Goal: Information Seeking & Learning: Learn about a topic

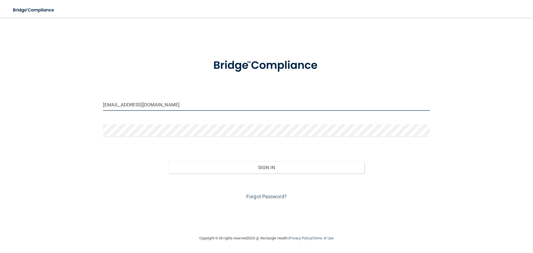
click at [131, 106] on input "[EMAIL_ADDRESS][DOMAIN_NAME]" at bounding box center [266, 104] width 327 height 12
drag, startPoint x: 170, startPoint y: 105, endPoint x: 56, endPoint y: 87, distance: 115.8
click at [55, 87] on div "[EMAIL_ADDRESS][DOMAIN_NAME] Invalid email/password. You don't have permission …" at bounding box center [266, 126] width 511 height 206
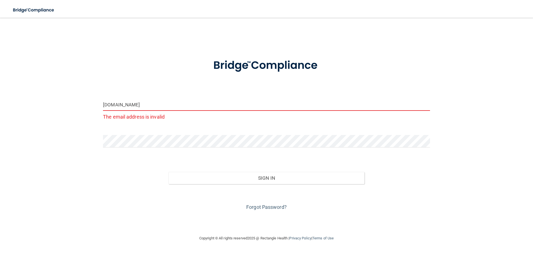
type input "[PERSON_NAME][EMAIL_ADDRESS][PERSON_NAME][DOMAIN_NAME]"
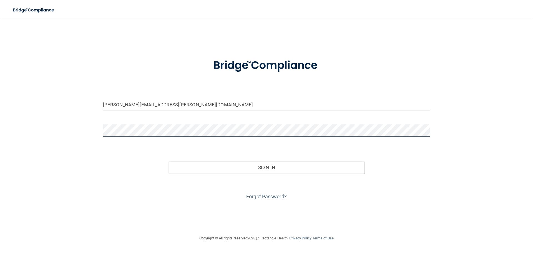
click at [88, 120] on div "[PERSON_NAME][EMAIL_ADDRESS][PERSON_NAME][DOMAIN_NAME] Invalid email/password. …" at bounding box center [266, 126] width 511 height 206
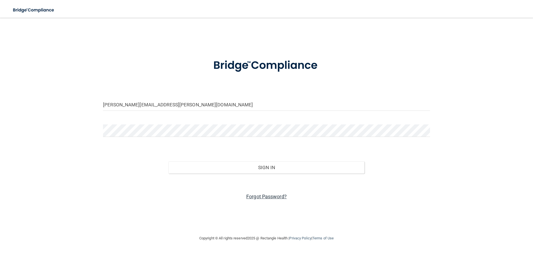
click at [257, 198] on link "Forgot Password?" at bounding box center [266, 196] width 41 height 6
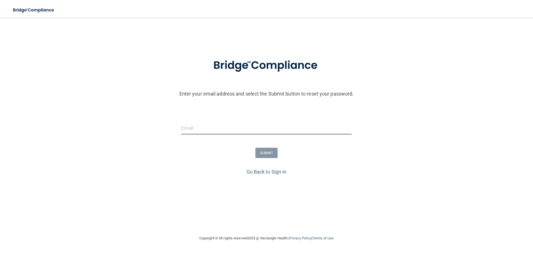
click at [231, 125] on input "email" at bounding box center [266, 128] width 170 height 12
type input "[PERSON_NAME][EMAIL_ADDRESS][PERSON_NAME][DOMAIN_NAME]"
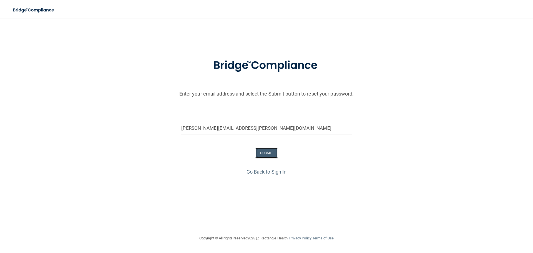
click at [265, 151] on button "SUBMIT" at bounding box center [266, 153] width 22 height 10
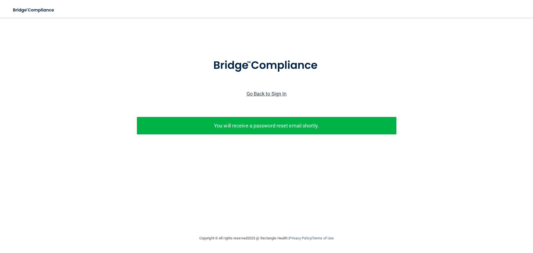
click at [267, 96] on link "Go Back to Sign In" at bounding box center [266, 94] width 40 height 6
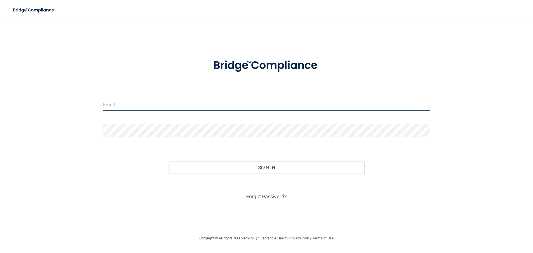
type input "[PERSON_NAME][EMAIL_ADDRESS][PERSON_NAME][DOMAIN_NAME]"
click at [168, 108] on input "[PERSON_NAME][EMAIL_ADDRESS][PERSON_NAME][DOMAIN_NAME]" at bounding box center [266, 104] width 327 height 12
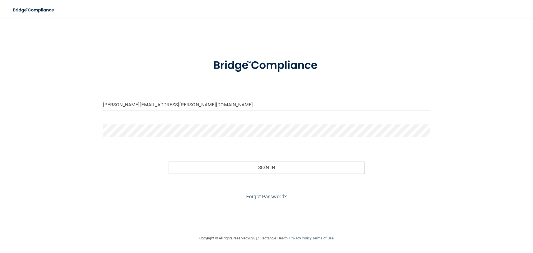
click at [218, 123] on form "paul.fiedler@fiedlerdentistry.com Invalid email/password. You don't have permis…" at bounding box center [266, 126] width 327 height 150
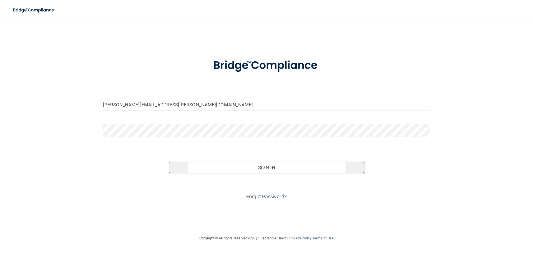
click at [252, 167] on button "Sign In" at bounding box center [266, 167] width 196 height 12
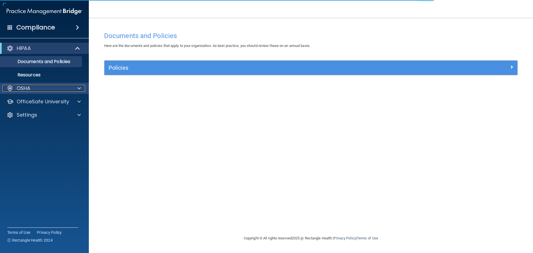
click at [75, 87] on div at bounding box center [78, 88] width 14 height 7
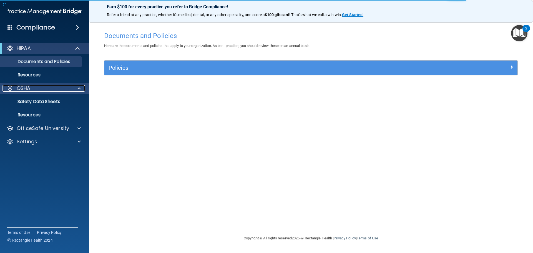
click at [75, 87] on div at bounding box center [78, 88] width 14 height 7
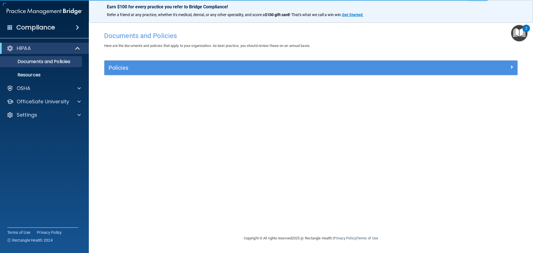
click at [136, 103] on div "Documents and Policies Here are the documents and policies that apply to your o…" at bounding box center [311, 132] width 422 height 206
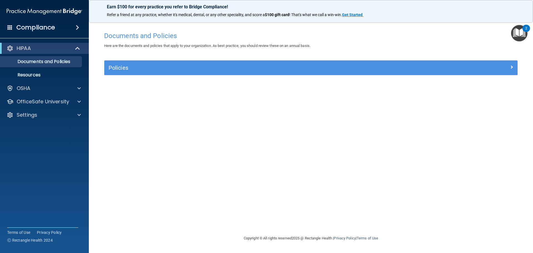
click at [76, 27] on span at bounding box center [77, 27] width 3 height 7
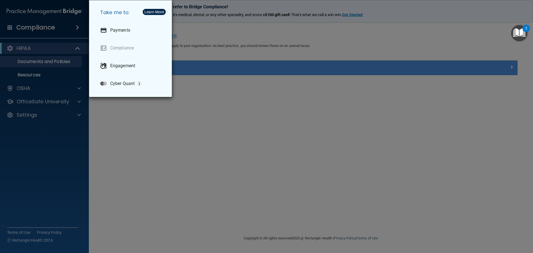
click at [138, 123] on div "Take me to: Payments Compliance Engagement Cyber Quant" at bounding box center [266, 126] width 533 height 253
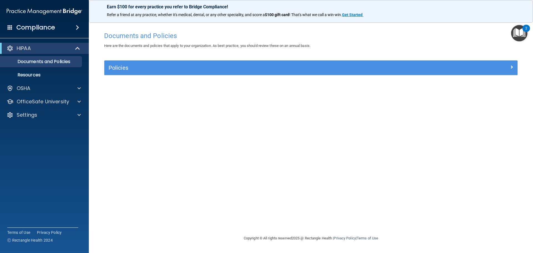
click at [140, 76] on div "Policies Select All (Unselect 0) Unselect All Print Selected (0) Acceptable Use…" at bounding box center [311, 70] width 422 height 21
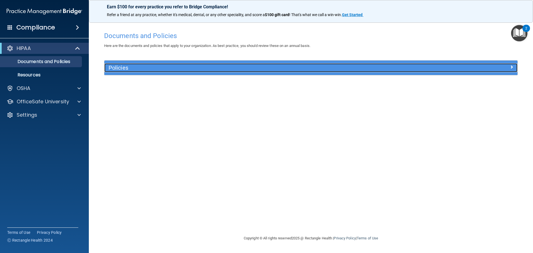
click at [141, 67] on h5 "Policies" at bounding box center [259, 68] width 301 height 6
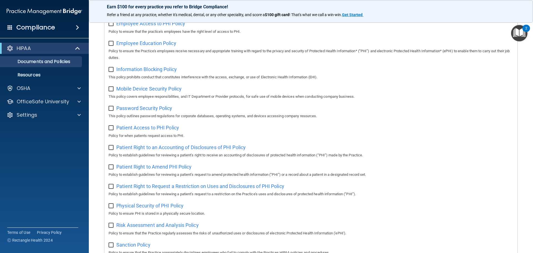
scroll to position [222, 0]
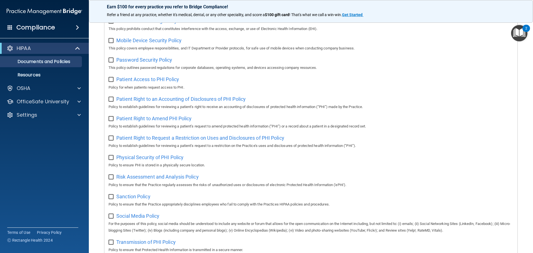
click at [46, 30] on h4 "Compliance" at bounding box center [35, 28] width 39 height 8
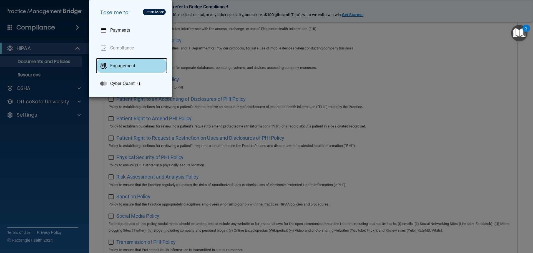
click at [130, 68] on p "Engagement" at bounding box center [122, 66] width 25 height 6
click at [120, 11] on h5 "Take me to:" at bounding box center [132, 13] width 72 height 16
click at [49, 54] on div "Take me to: Payments Compliance Engagement Cyber Quant" at bounding box center [266, 126] width 533 height 253
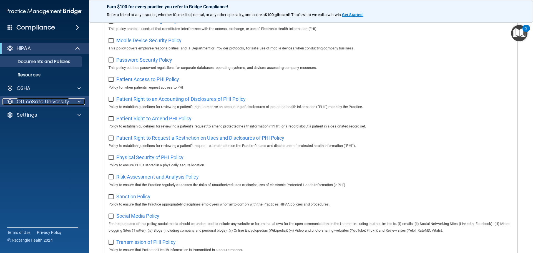
click at [47, 101] on p "OfficeSafe University" at bounding box center [43, 101] width 52 height 7
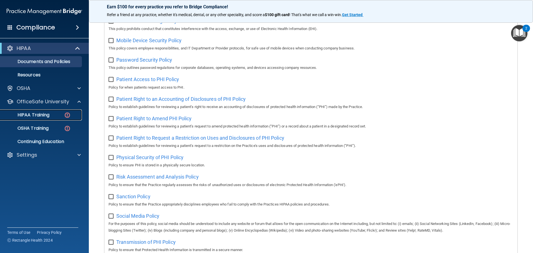
click at [45, 116] on p "HIPAA Training" at bounding box center [27, 115] width 46 height 6
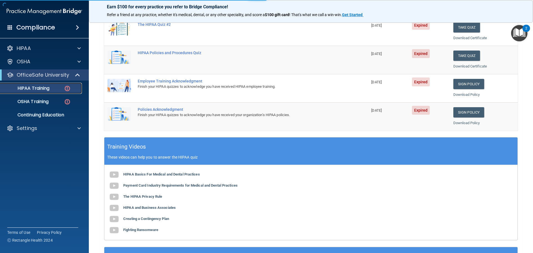
scroll to position [165, 0]
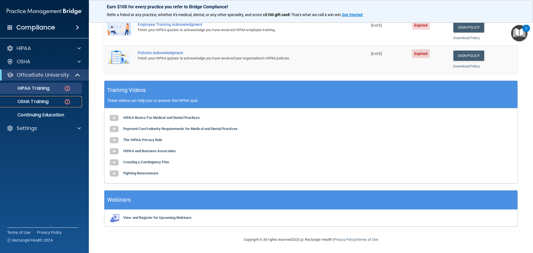
click at [42, 100] on p "OSHA Training" at bounding box center [26, 102] width 45 height 6
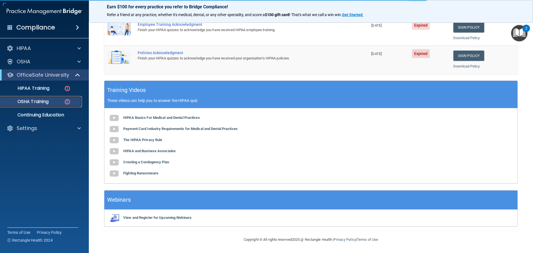
scroll to position [2, 0]
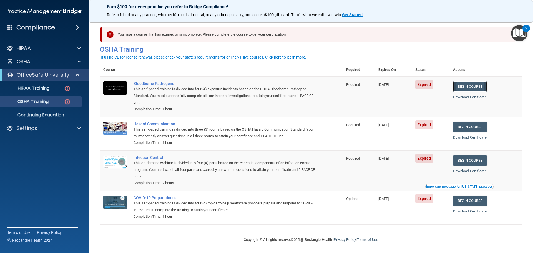
click at [469, 86] on link "Begin Course" at bounding box center [470, 86] width 34 height 10
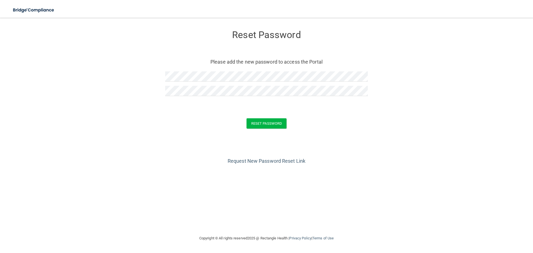
click at [168, 148] on div "Request New Password Reset Link" at bounding box center [266, 152] width 511 height 28
click at [268, 124] on button "Reset Password" at bounding box center [266, 123] width 40 height 10
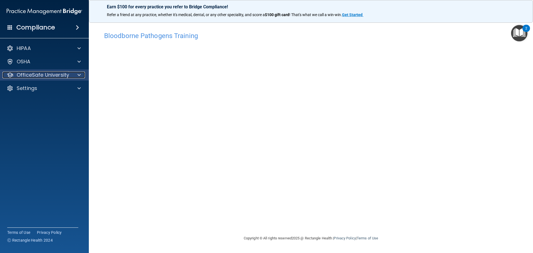
click at [68, 73] on p "OfficeSafe University" at bounding box center [43, 75] width 52 height 7
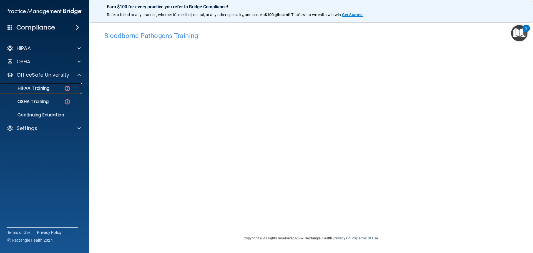
click at [56, 86] on div "HIPAA Training" at bounding box center [42, 88] width 76 height 6
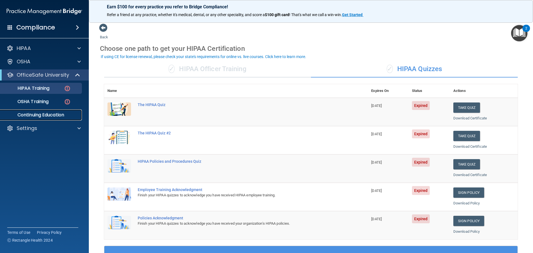
click at [50, 114] on p "Continuing Education" at bounding box center [42, 115] width 76 height 6
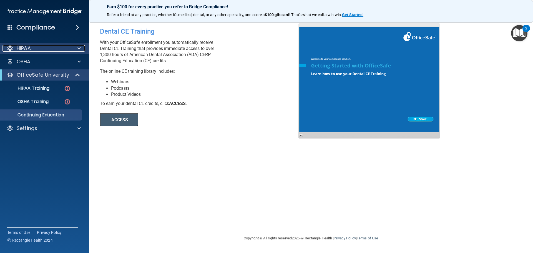
click at [42, 48] on div "HIPAA" at bounding box center [36, 48] width 69 height 7
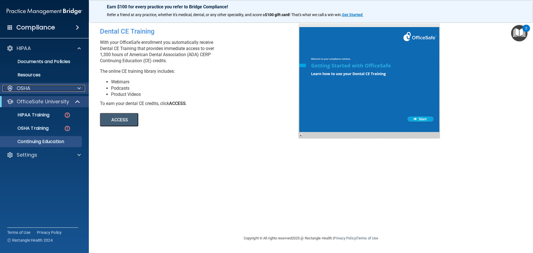
click at [40, 88] on div "OSHA" at bounding box center [36, 88] width 69 height 7
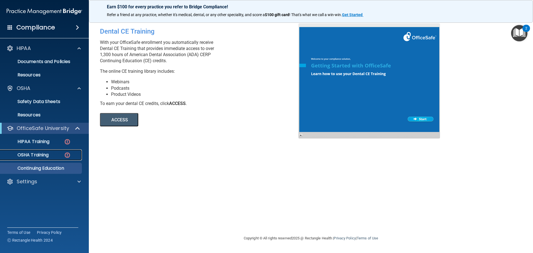
click at [40, 156] on p "OSHA Training" at bounding box center [26, 155] width 45 height 6
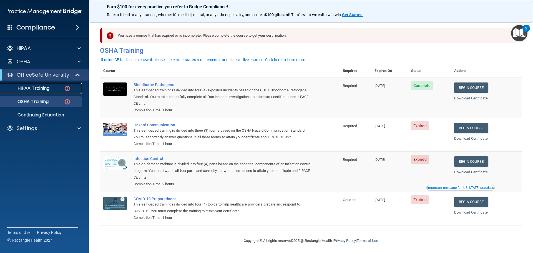
click at [51, 87] on div "HIPAA Training" at bounding box center [42, 88] width 76 height 6
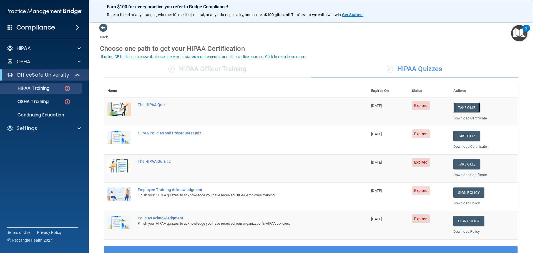
click at [456, 106] on button "Take Quiz" at bounding box center [466, 107] width 27 height 10
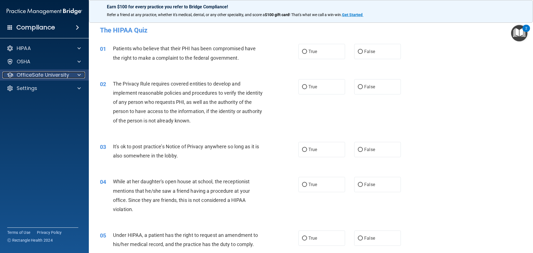
click at [69, 77] on div "OfficeSafe University" at bounding box center [36, 75] width 69 height 7
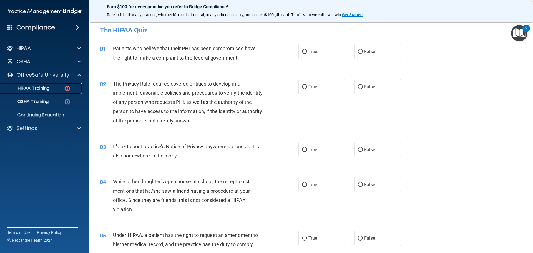
click at [59, 91] on link "HIPAA Training" at bounding box center [37, 88] width 87 height 11
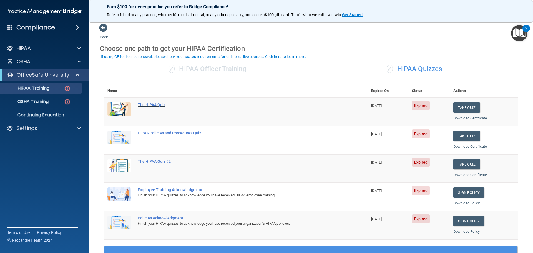
click at [149, 103] on div "The HIPAA Quiz" at bounding box center [239, 104] width 202 height 4
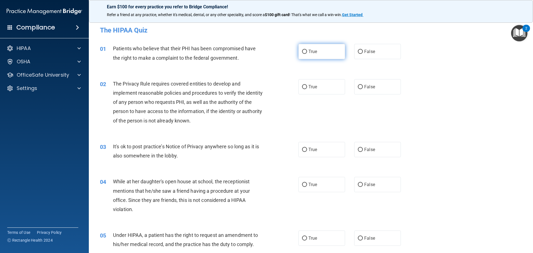
click at [305, 53] on input "True" at bounding box center [304, 52] width 5 height 4
radio input "true"
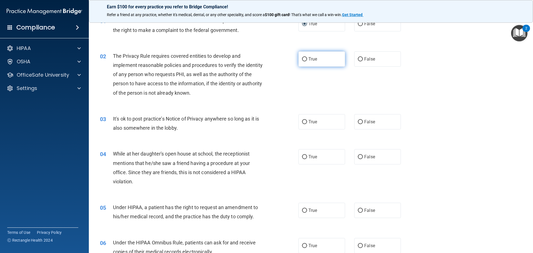
click at [314, 63] on label "True" at bounding box center [321, 58] width 47 height 15
click at [307, 61] on input "True" at bounding box center [304, 59] width 5 height 4
radio input "true"
click at [359, 121] on input "False" at bounding box center [360, 122] width 5 height 4
radio input "true"
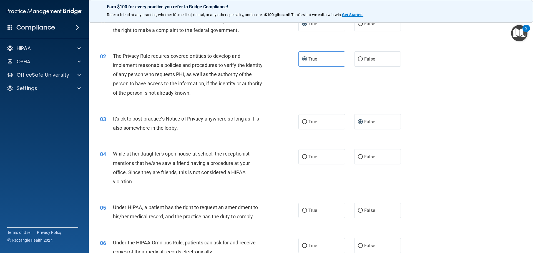
scroll to position [56, 0]
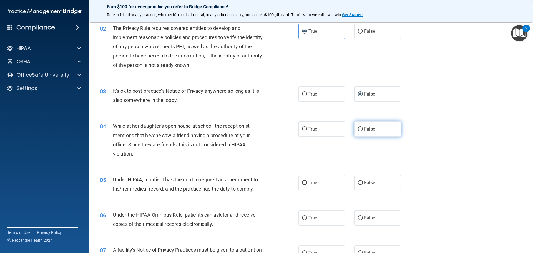
click at [364, 128] on span "False" at bounding box center [369, 128] width 11 height 5
click at [363, 128] on input "False" at bounding box center [360, 129] width 5 height 4
radio input "true"
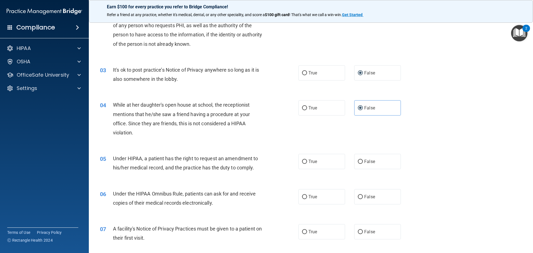
scroll to position [139, 0]
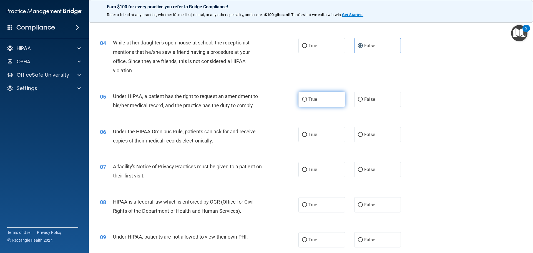
click at [305, 100] on label "True" at bounding box center [321, 99] width 47 height 15
click at [305, 100] on input "True" at bounding box center [304, 99] width 5 height 4
radio input "true"
drag, startPoint x: 301, startPoint y: 134, endPoint x: 308, endPoint y: 135, distance: 7.0
click at [302, 134] on input "True" at bounding box center [304, 135] width 5 height 4
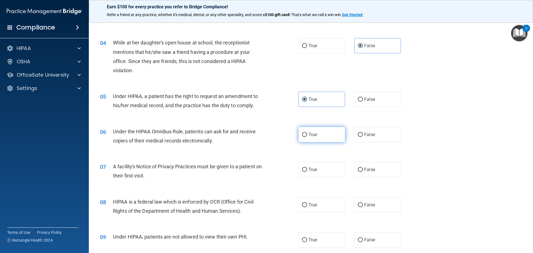
radio input "true"
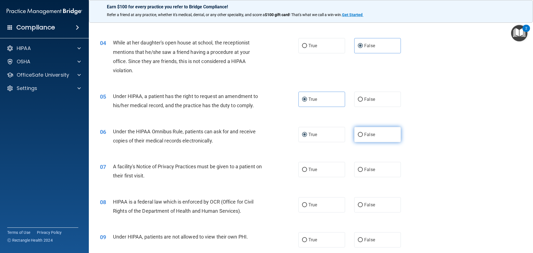
click at [358, 133] on input "False" at bounding box center [360, 135] width 5 height 4
radio input "true"
radio input "false"
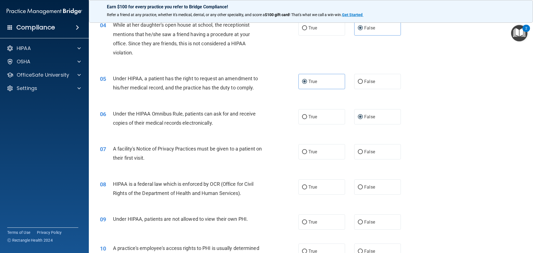
scroll to position [167, 0]
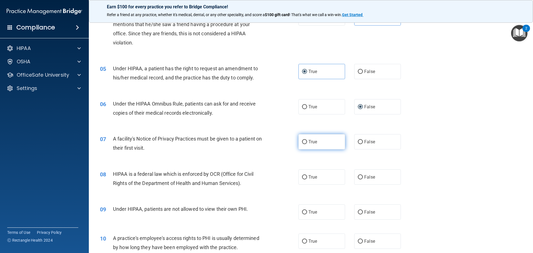
click at [298, 145] on label "True" at bounding box center [321, 141] width 47 height 15
click at [302, 144] on input "True" at bounding box center [304, 142] width 5 height 4
radio input "true"
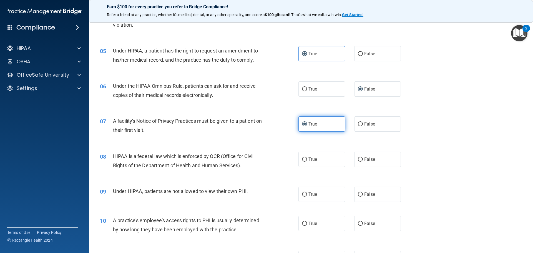
scroll to position [194, 0]
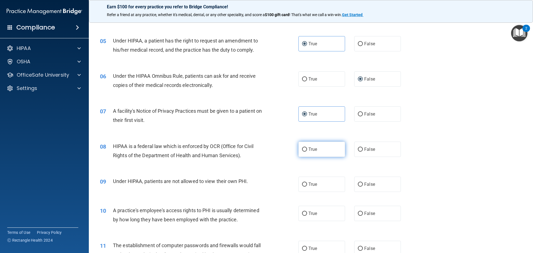
click at [330, 150] on label "True" at bounding box center [321, 149] width 47 height 15
click at [307, 150] on input "True" at bounding box center [304, 149] width 5 height 4
radio input "true"
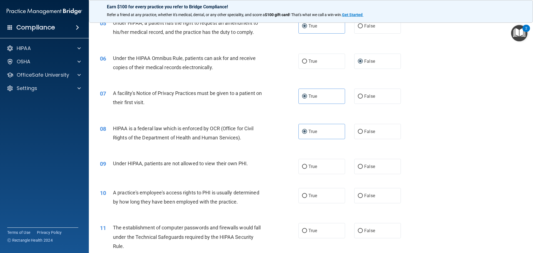
scroll to position [222, 0]
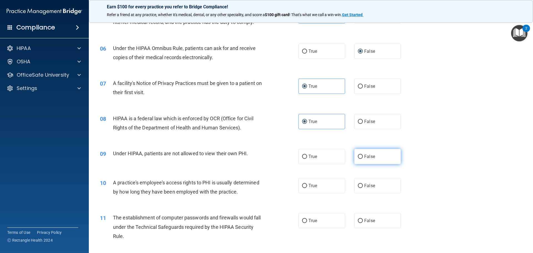
click at [364, 158] on span "False" at bounding box center [369, 156] width 11 height 5
click at [363, 158] on input "False" at bounding box center [360, 157] width 5 height 4
radio input "true"
click at [362, 188] on label "False" at bounding box center [377, 185] width 47 height 15
click at [362, 188] on input "False" at bounding box center [360, 186] width 5 height 4
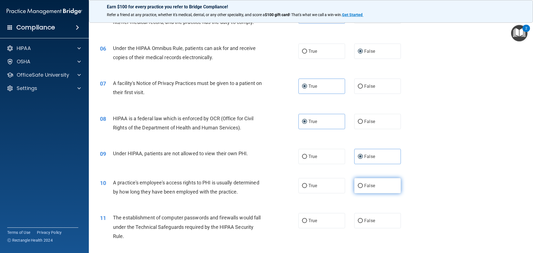
radio input "true"
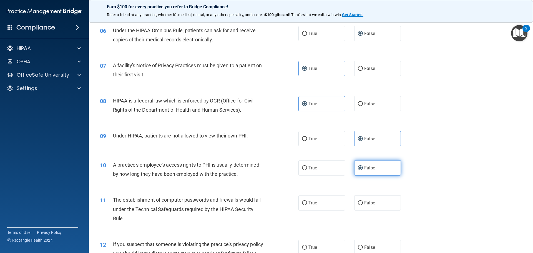
scroll to position [250, 0]
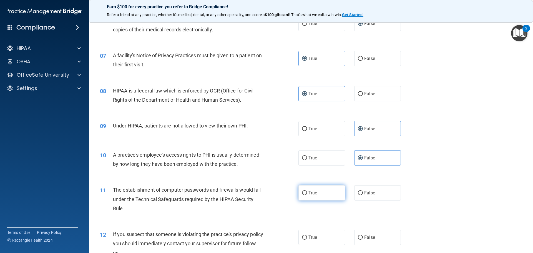
click at [313, 191] on span "True" at bounding box center [312, 192] width 9 height 5
click at [307, 191] on input "True" at bounding box center [304, 193] width 5 height 4
radio input "true"
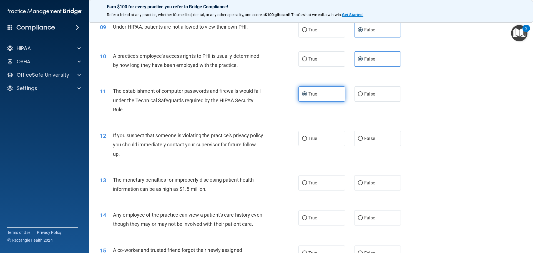
scroll to position [361, 0]
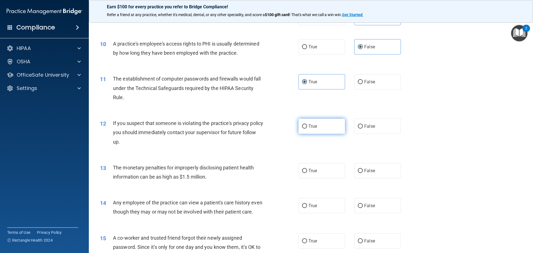
click at [325, 131] on label "True" at bounding box center [321, 126] width 47 height 15
click at [307, 129] on input "True" at bounding box center [304, 126] width 5 height 4
radio input "true"
click at [321, 168] on label "True" at bounding box center [321, 170] width 47 height 15
click at [307, 169] on input "True" at bounding box center [304, 171] width 5 height 4
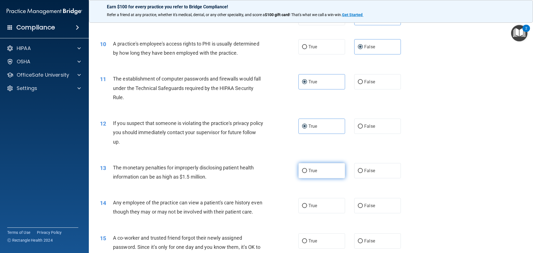
radio input "true"
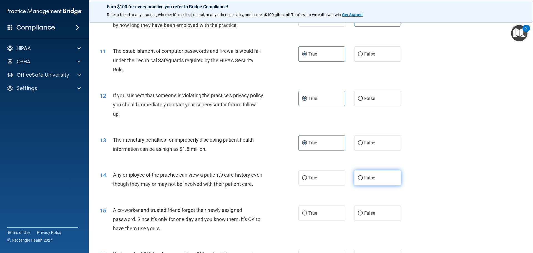
click at [361, 175] on label "False" at bounding box center [377, 177] width 47 height 15
click at [361, 176] on input "False" at bounding box center [360, 178] width 5 height 4
radio input "true"
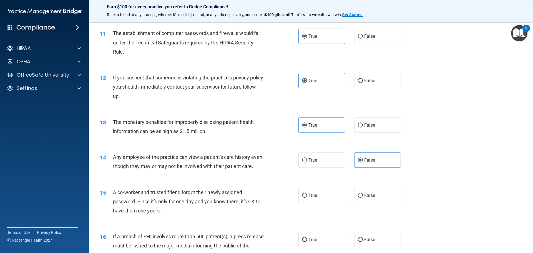
scroll to position [416, 0]
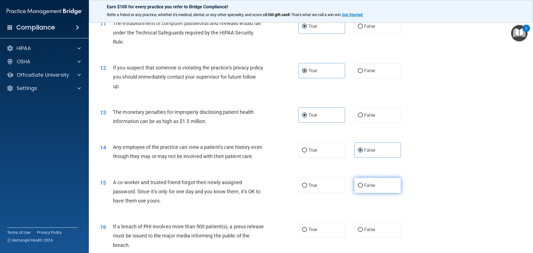
click at [363, 191] on label "False" at bounding box center [377, 185] width 47 height 15
click at [363, 188] on input "False" at bounding box center [360, 185] width 5 height 4
radio input "true"
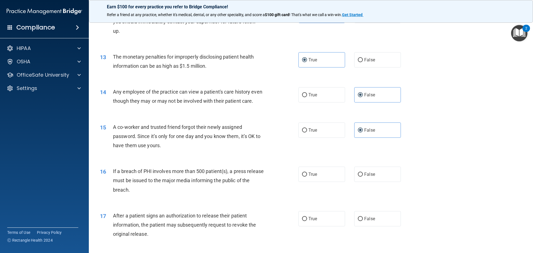
scroll to position [472, 0]
click at [327, 182] on label "True" at bounding box center [321, 173] width 47 height 15
click at [307, 176] on input "True" at bounding box center [304, 174] width 5 height 4
radio input "true"
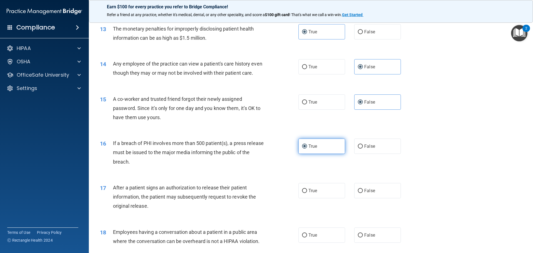
scroll to position [527, 0]
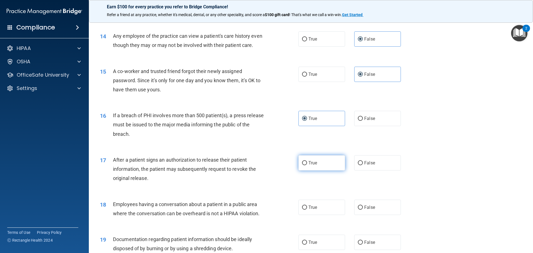
click at [326, 170] on label "True" at bounding box center [321, 162] width 47 height 15
click at [307, 165] on input "True" at bounding box center [304, 163] width 5 height 4
radio input "true"
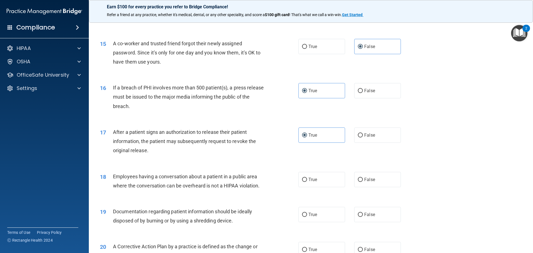
scroll to position [583, 0]
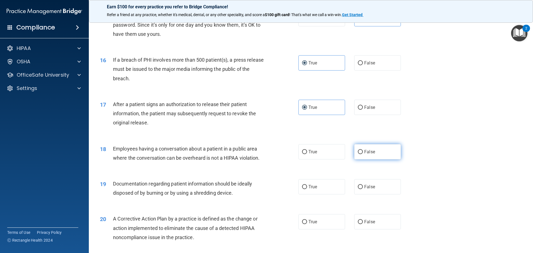
click at [368, 154] on span "False" at bounding box center [369, 151] width 11 height 5
click at [363, 154] on input "False" at bounding box center [360, 152] width 5 height 4
radio input "true"
click at [304, 189] on input "True" at bounding box center [304, 187] width 5 height 4
radio input "true"
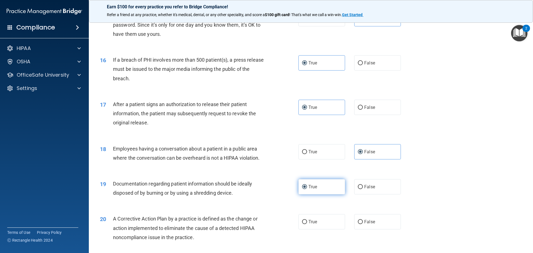
scroll to position [611, 0]
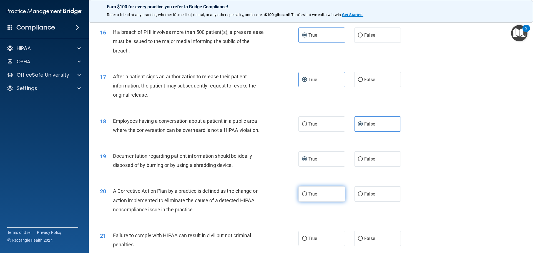
click at [305, 196] on input "True" at bounding box center [304, 194] width 5 height 4
radio input "true"
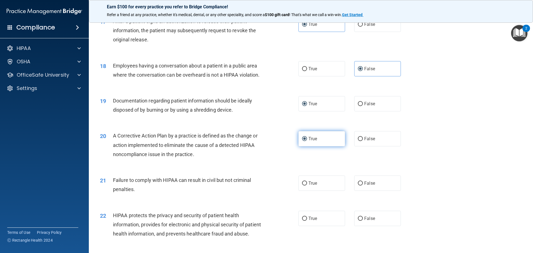
scroll to position [666, 0]
click at [361, 190] on label "False" at bounding box center [377, 182] width 47 height 15
click at [361, 185] on input "False" at bounding box center [360, 183] width 5 height 4
radio input "true"
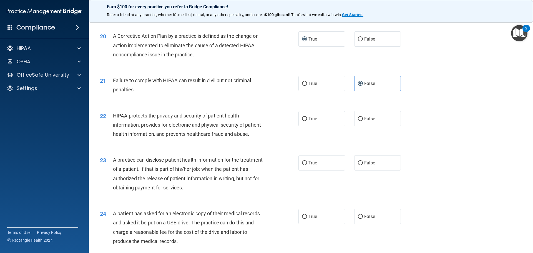
scroll to position [756, 0]
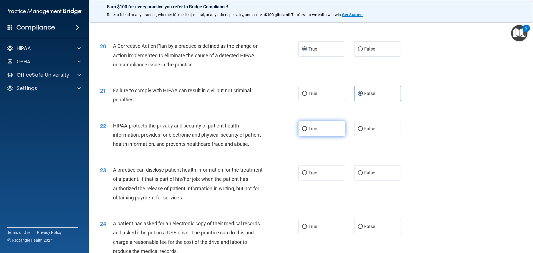
click at [302, 136] on label "True" at bounding box center [321, 128] width 47 height 15
click at [302, 131] on input "True" at bounding box center [304, 129] width 5 height 4
radio input "true"
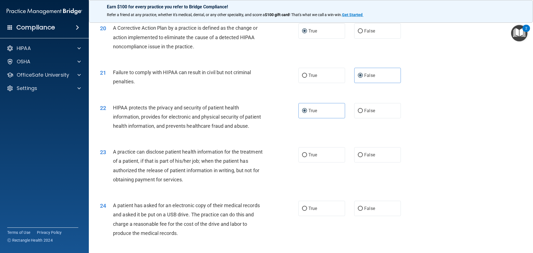
scroll to position [783, 0]
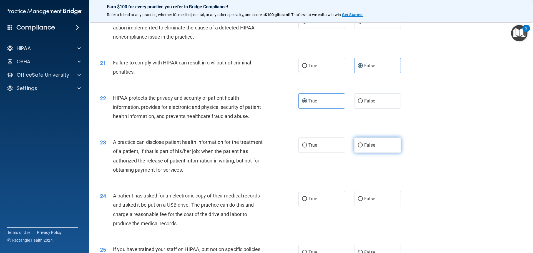
click at [354, 153] on label "False" at bounding box center [377, 144] width 47 height 15
click at [358, 147] on input "False" at bounding box center [360, 145] width 5 height 4
radio input "true"
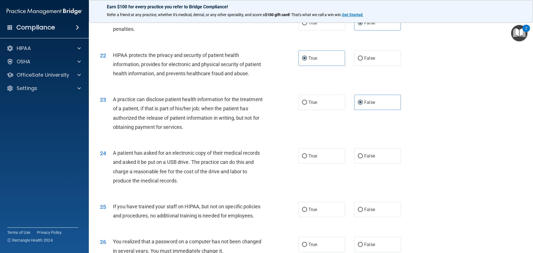
scroll to position [839, 0]
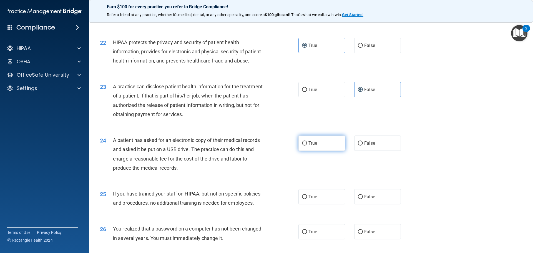
click at [319, 151] on label "True" at bounding box center [321, 142] width 47 height 15
click at [307, 145] on input "True" at bounding box center [304, 143] width 5 height 4
radio input "true"
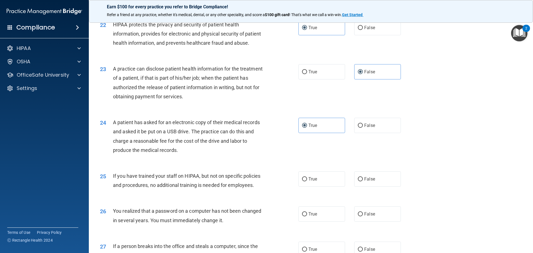
scroll to position [867, 0]
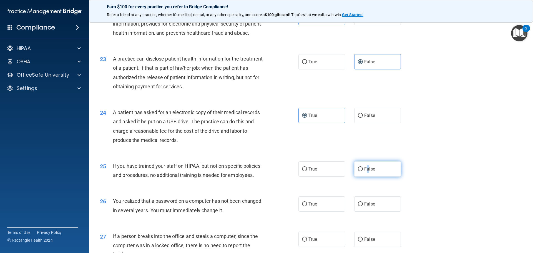
click at [365, 172] on span "False" at bounding box center [369, 168] width 11 height 5
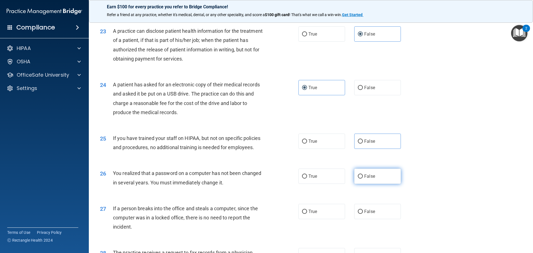
click at [364, 179] on span "False" at bounding box center [369, 175] width 11 height 5
click at [363, 178] on input "False" at bounding box center [360, 176] width 5 height 4
radio input "true"
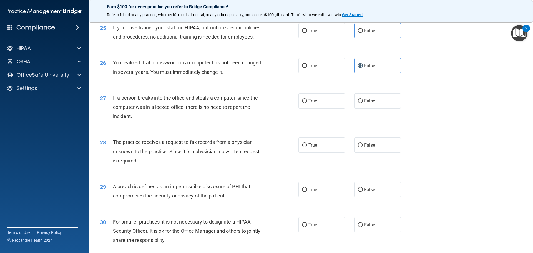
scroll to position [1005, 0]
click at [358, 103] on input "False" at bounding box center [360, 101] width 5 height 4
radio input "true"
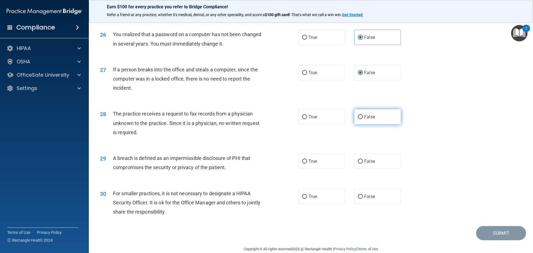
click at [367, 124] on label "False" at bounding box center [377, 116] width 47 height 15
click at [363, 119] on input "False" at bounding box center [360, 117] width 5 height 4
radio input "true"
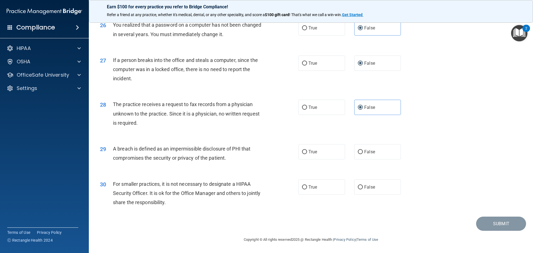
scroll to position [1061, 0]
click at [322, 154] on label "True" at bounding box center [321, 151] width 47 height 15
click at [307, 154] on input "True" at bounding box center [304, 152] width 5 height 4
radio input "true"
click at [364, 187] on span "False" at bounding box center [369, 186] width 11 height 5
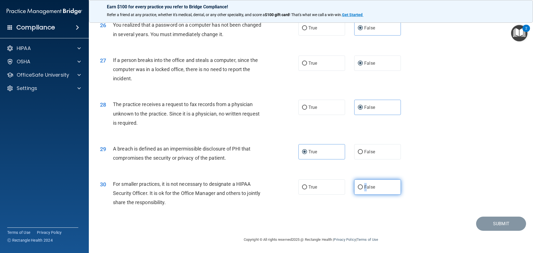
click at [358, 188] on input "False" at bounding box center [360, 187] width 5 height 4
radio input "true"
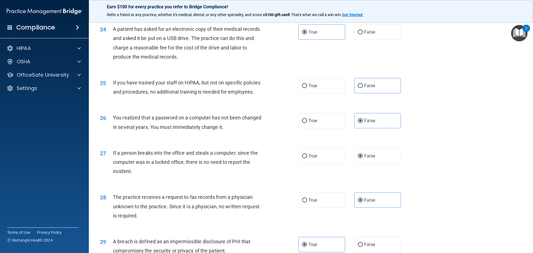
scroll to position [922, 0]
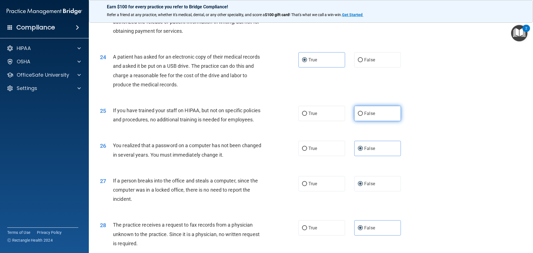
click at [368, 116] on span "False" at bounding box center [369, 113] width 11 height 5
click at [363, 116] on input "False" at bounding box center [360, 114] width 5 height 4
radio input "true"
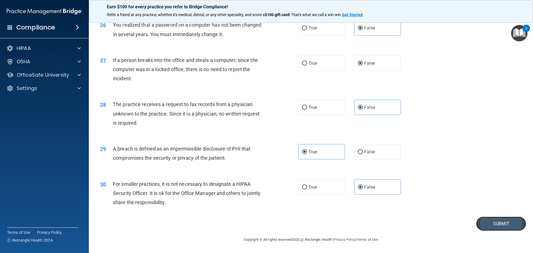
click at [497, 219] on button "Submit" at bounding box center [501, 224] width 50 height 14
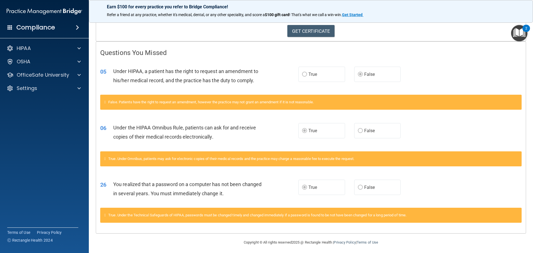
scroll to position [92, 0]
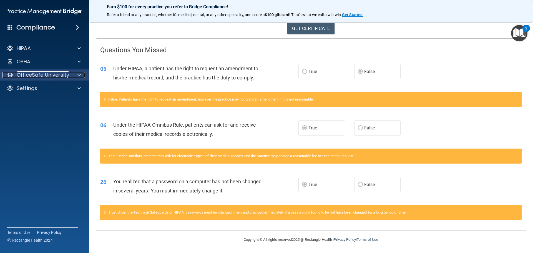
click at [81, 76] on div at bounding box center [78, 75] width 14 height 7
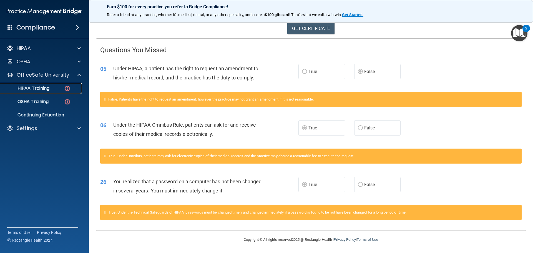
click at [46, 84] on link "HIPAA Training" at bounding box center [37, 88] width 87 height 11
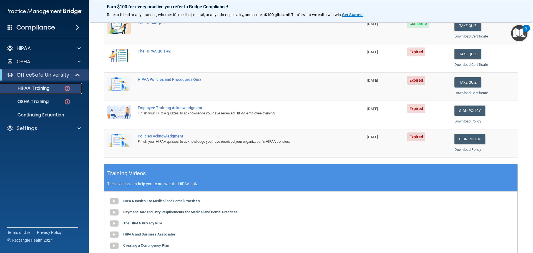
scroll to position [26, 0]
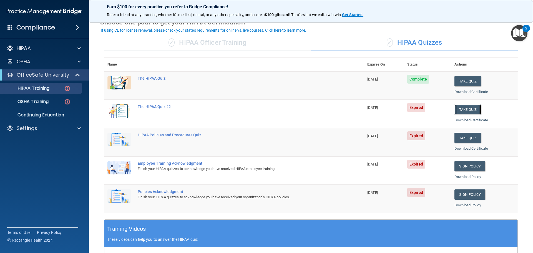
click at [471, 108] on button "Take Quiz" at bounding box center [467, 109] width 27 height 10
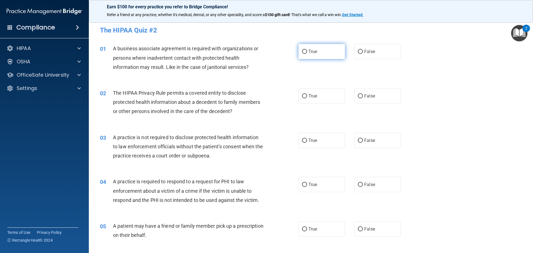
click at [302, 52] on input "True" at bounding box center [304, 52] width 5 height 4
radio input "true"
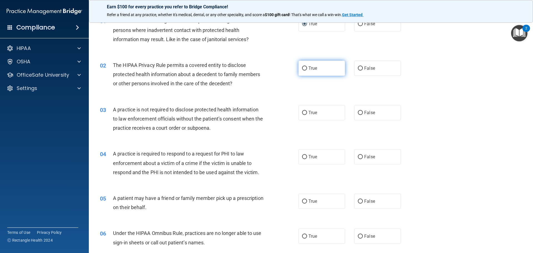
click at [308, 66] on span "True" at bounding box center [312, 68] width 9 height 5
click at [307, 66] on input "True" at bounding box center [304, 68] width 5 height 4
radio input "true"
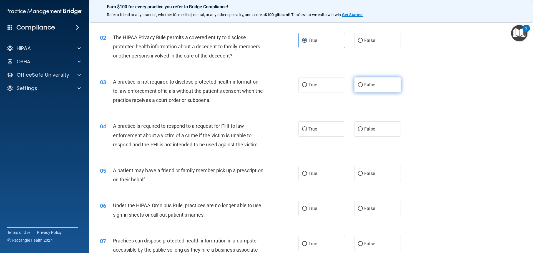
click at [366, 85] on span "False" at bounding box center [369, 84] width 11 height 5
click at [363, 85] on input "False" at bounding box center [360, 85] width 5 height 4
radio input "true"
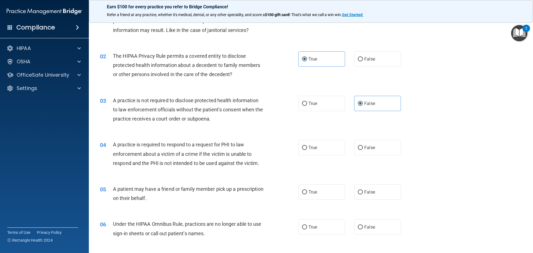
scroll to position [0, 0]
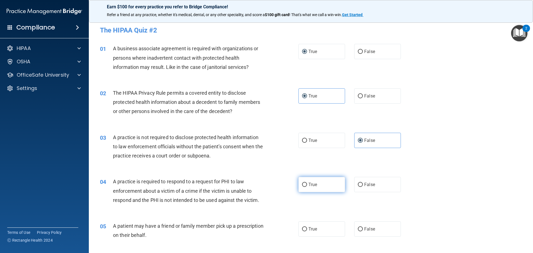
click at [305, 187] on label "True" at bounding box center [321, 184] width 47 height 15
click at [305, 187] on input "True" at bounding box center [304, 185] width 5 height 4
radio input "true"
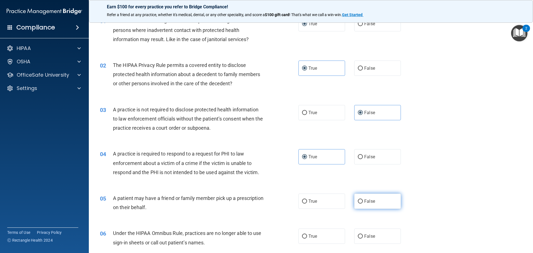
click at [364, 199] on span "False" at bounding box center [369, 200] width 11 height 5
click at [363, 199] on input "False" at bounding box center [360, 201] width 5 height 4
radio input "true"
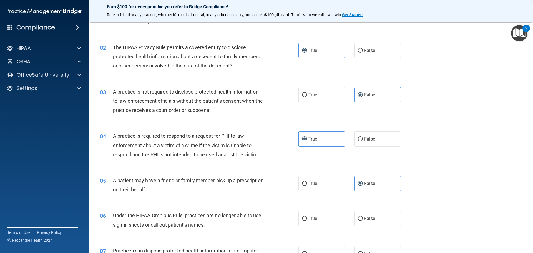
scroll to position [56, 0]
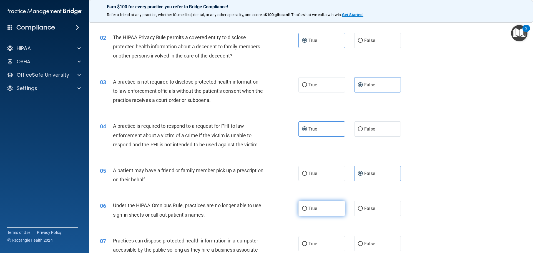
click at [328, 205] on label "True" at bounding box center [321, 208] width 47 height 15
click at [307, 207] on input "True" at bounding box center [304, 209] width 5 height 4
radio input "true"
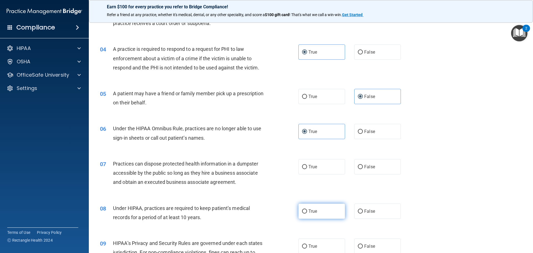
scroll to position [139, 0]
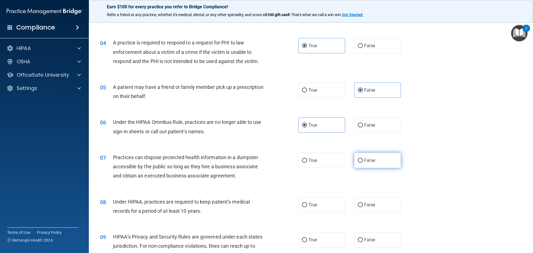
click at [361, 158] on label "False" at bounding box center [377, 160] width 47 height 15
click at [361, 158] on input "False" at bounding box center [360, 160] width 5 height 4
radio input "true"
click at [365, 201] on label "False" at bounding box center [377, 204] width 47 height 15
click at [363, 203] on input "False" at bounding box center [360, 205] width 5 height 4
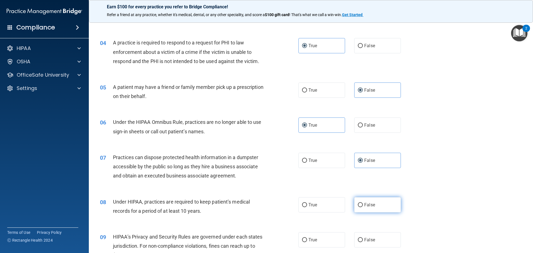
radio input "true"
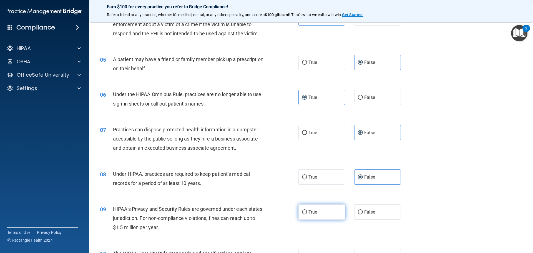
scroll to position [194, 0]
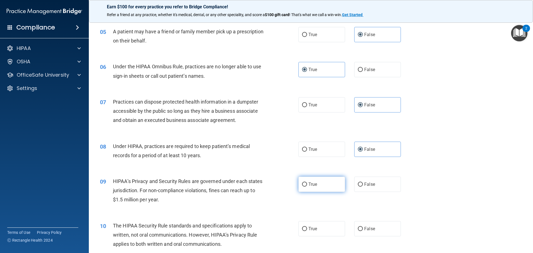
click at [315, 188] on label "True" at bounding box center [321, 184] width 47 height 15
click at [307, 187] on input "True" at bounding box center [304, 184] width 5 height 4
radio input "true"
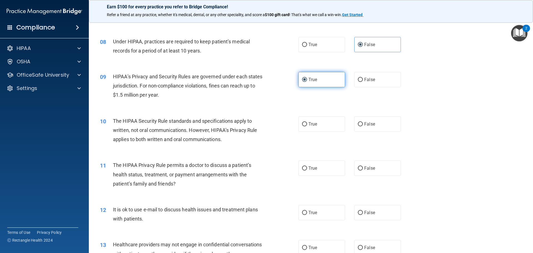
scroll to position [305, 0]
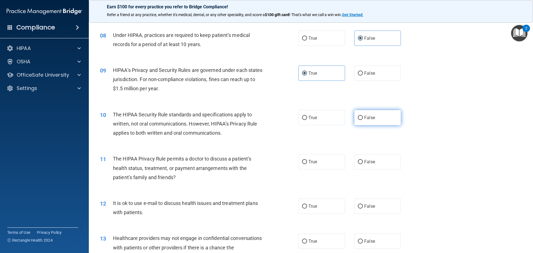
click at [370, 117] on span "False" at bounding box center [369, 117] width 11 height 5
click at [363, 117] on input "False" at bounding box center [360, 118] width 5 height 4
radio input "true"
click at [309, 160] on span "True" at bounding box center [312, 161] width 9 height 5
click at [307, 160] on input "True" at bounding box center [304, 162] width 5 height 4
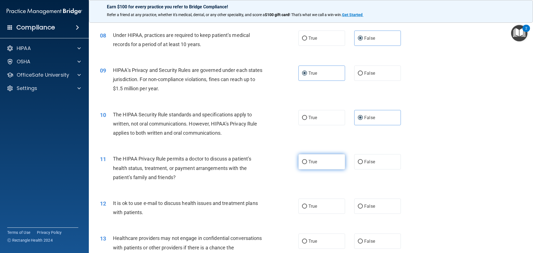
radio input "true"
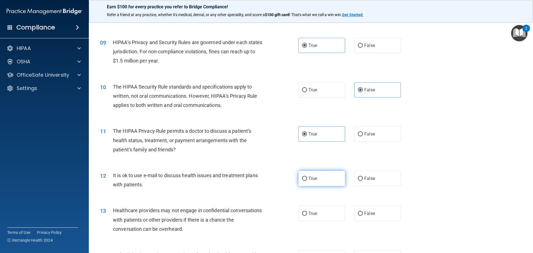
click at [308, 178] on span "True" at bounding box center [312, 178] width 9 height 5
click at [307, 178] on input "True" at bounding box center [304, 179] width 5 height 4
radio input "true"
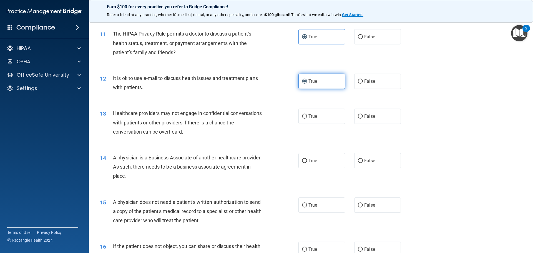
scroll to position [444, 0]
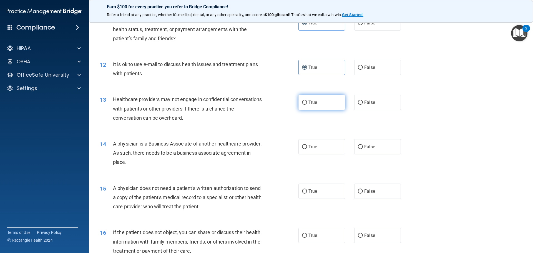
click at [325, 104] on label "True" at bounding box center [321, 102] width 47 height 15
click at [307, 104] on input "True" at bounding box center [304, 102] width 5 height 4
radio input "true"
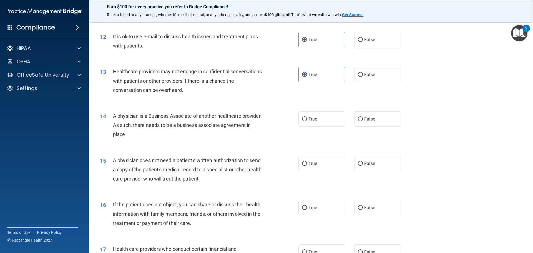
click at [349, 120] on div "True False" at bounding box center [354, 118] width 112 height 15
click at [364, 119] on span "False" at bounding box center [369, 118] width 11 height 5
click at [362, 119] on input "False" at bounding box center [360, 119] width 5 height 4
radio input "true"
click at [303, 164] on input "True" at bounding box center [304, 164] width 5 height 4
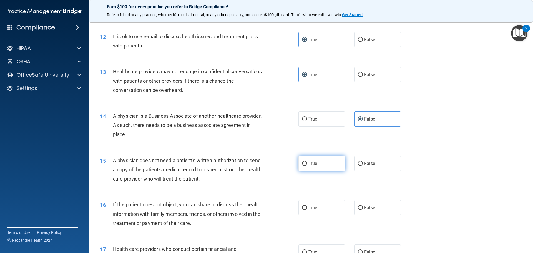
radio input "true"
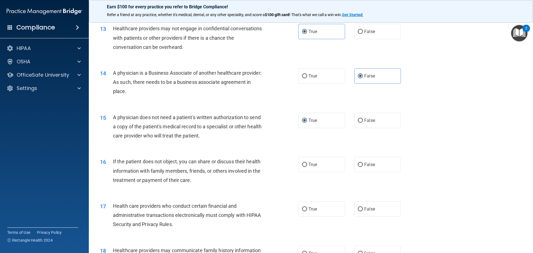
scroll to position [527, 0]
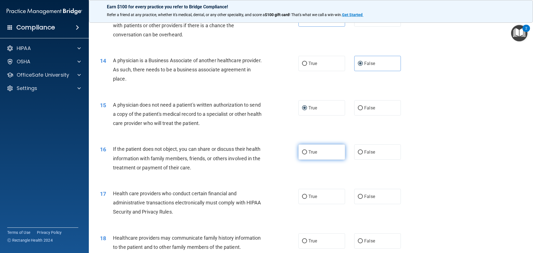
click at [303, 152] on input "True" at bounding box center [304, 152] width 5 height 4
radio input "true"
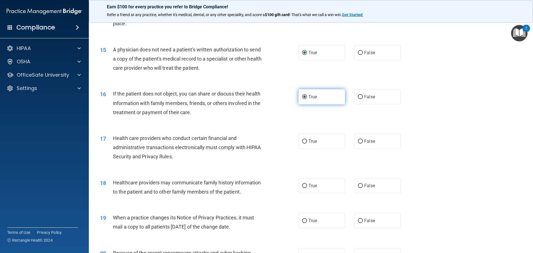
scroll to position [583, 0]
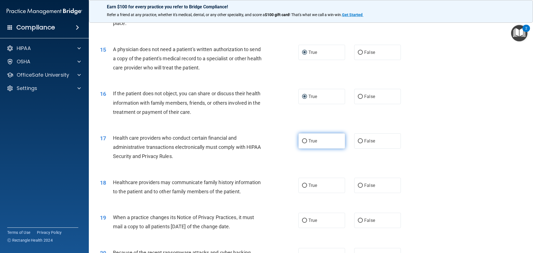
click at [302, 146] on label "True" at bounding box center [321, 140] width 47 height 15
click at [302, 143] on input "True" at bounding box center [304, 141] width 5 height 4
radio input "true"
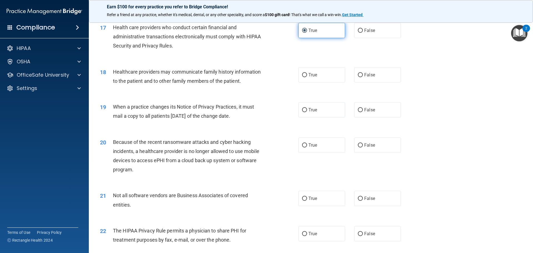
scroll to position [694, 0]
click at [366, 75] on span "False" at bounding box center [369, 74] width 11 height 5
click at [363, 75] on input "False" at bounding box center [360, 74] width 5 height 4
radio input "true"
click at [306, 107] on label "True" at bounding box center [321, 109] width 47 height 15
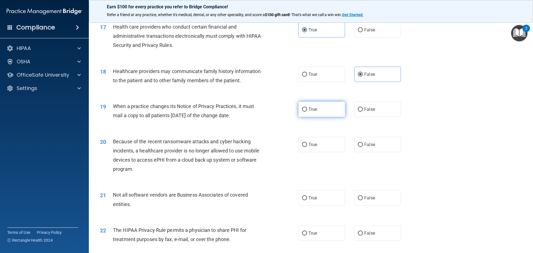
click at [306, 107] on input "True" at bounding box center [304, 109] width 5 height 4
radio input "true"
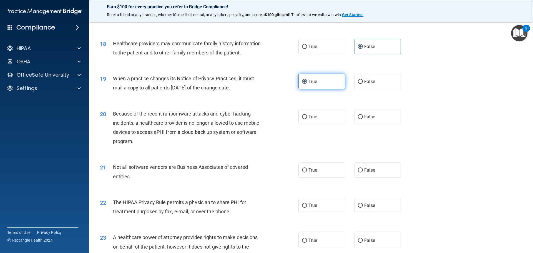
scroll to position [749, 0]
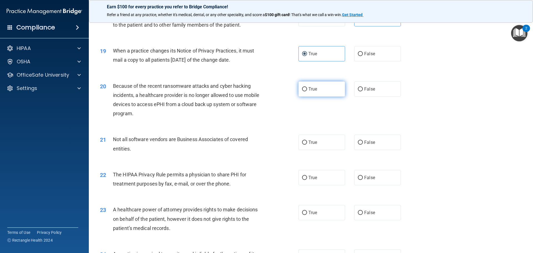
click at [306, 90] on label "True" at bounding box center [321, 88] width 47 height 15
click at [306, 90] on input "True" at bounding box center [304, 89] width 5 height 4
radio input "true"
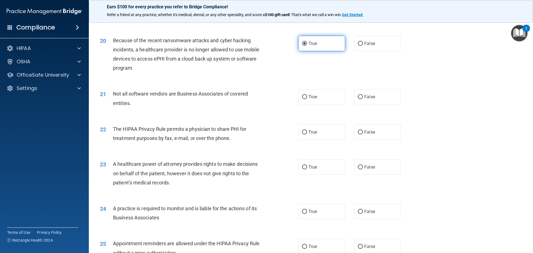
scroll to position [805, 0]
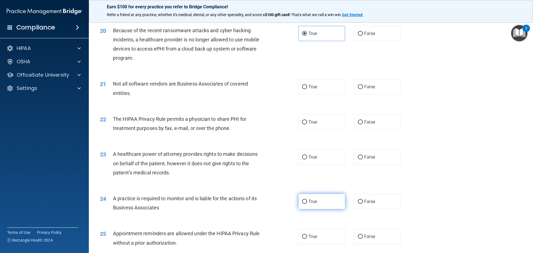
click at [305, 203] on input "True" at bounding box center [304, 202] width 5 height 4
radio input "true"
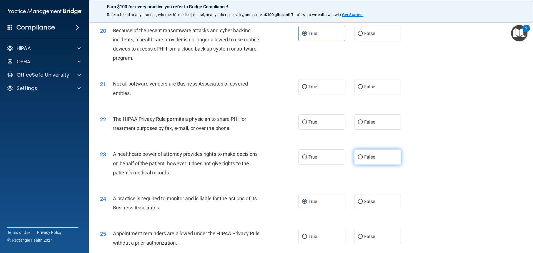
click at [360, 159] on label "False" at bounding box center [377, 156] width 47 height 15
click at [360, 159] on input "False" at bounding box center [360, 157] width 5 height 4
radio input "true"
click at [310, 123] on span "True" at bounding box center [312, 121] width 9 height 5
click at [307, 123] on input "True" at bounding box center [304, 122] width 5 height 4
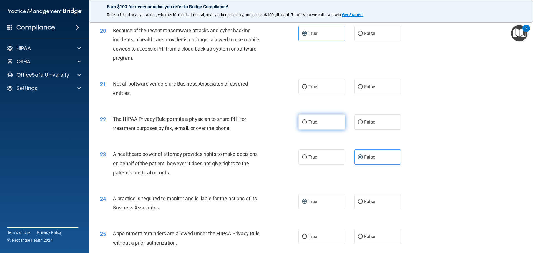
radio input "true"
click at [329, 89] on label "True" at bounding box center [321, 86] width 47 height 15
click at [307, 89] on input "True" at bounding box center [304, 87] width 5 height 4
radio input "true"
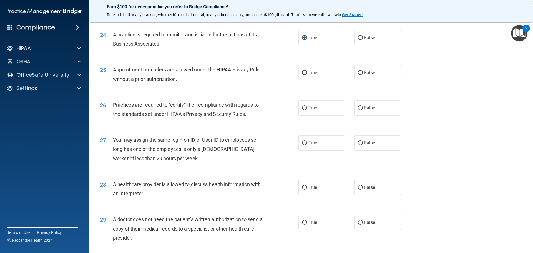
scroll to position [956, 0]
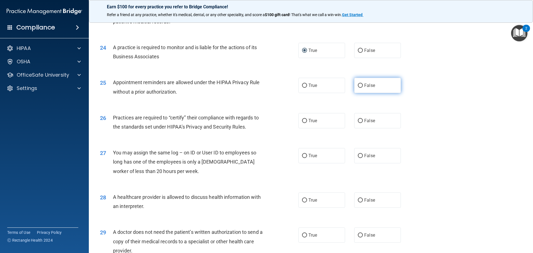
click at [354, 82] on label "False" at bounding box center [377, 85] width 47 height 15
click at [358, 84] on input "False" at bounding box center [360, 86] width 5 height 4
radio input "true"
click at [308, 120] on span "True" at bounding box center [312, 120] width 9 height 5
click at [307, 120] on input "True" at bounding box center [304, 121] width 5 height 4
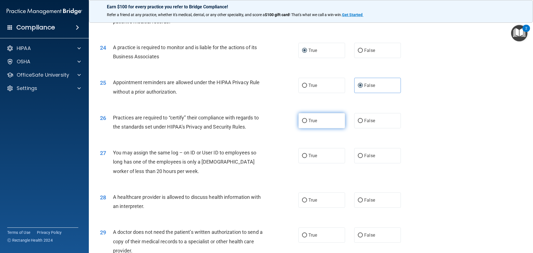
radio input "true"
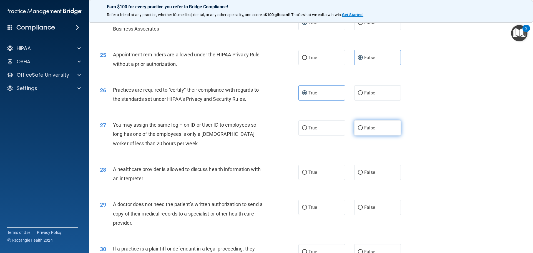
click at [361, 128] on label "False" at bounding box center [377, 127] width 47 height 15
click at [361, 128] on input "False" at bounding box center [360, 128] width 5 height 4
radio input "true"
